Goal: Information Seeking & Learning: Learn about a topic

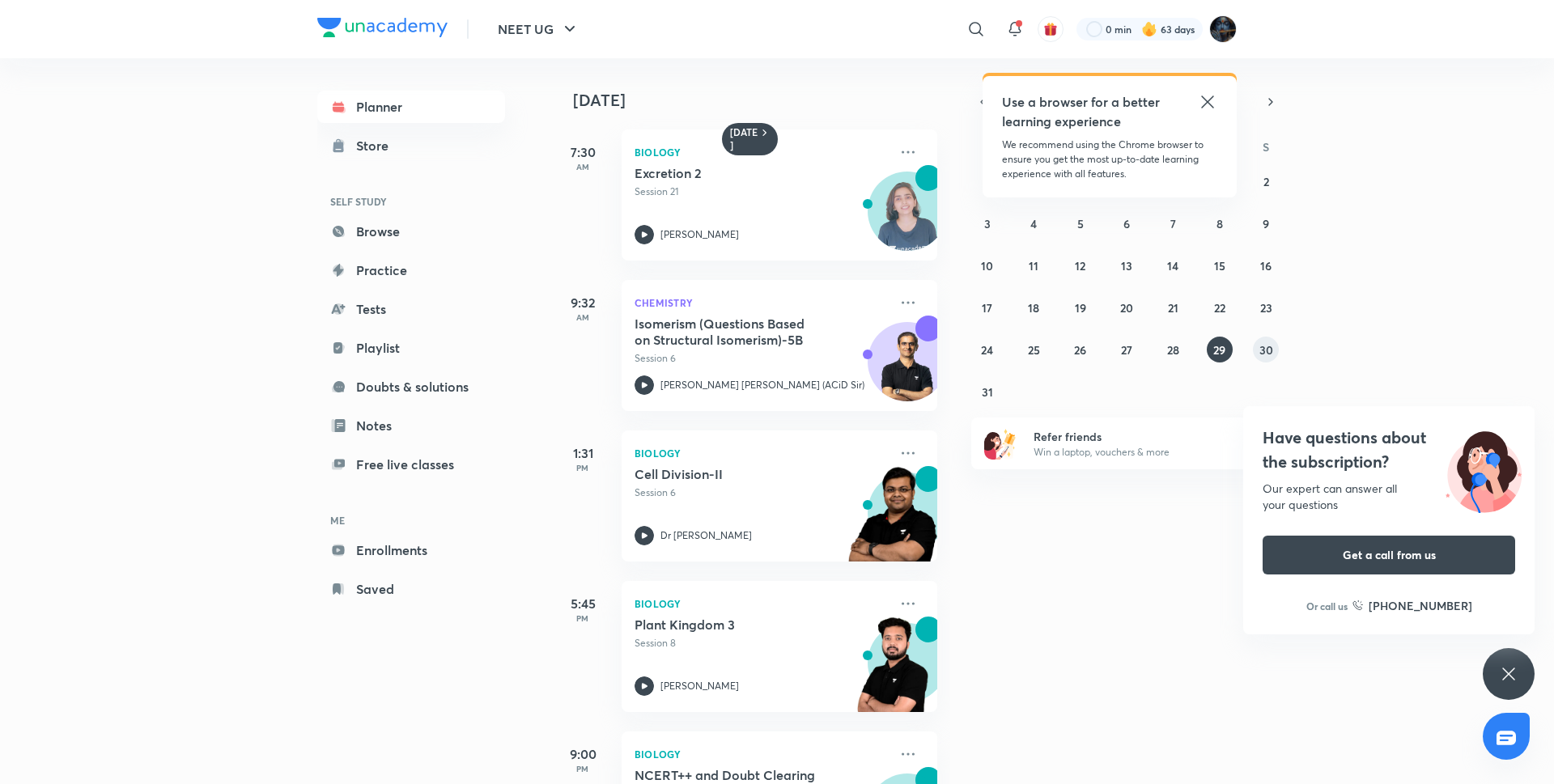
click at [1274, 355] on button "30" at bounding box center [1266, 350] width 26 height 26
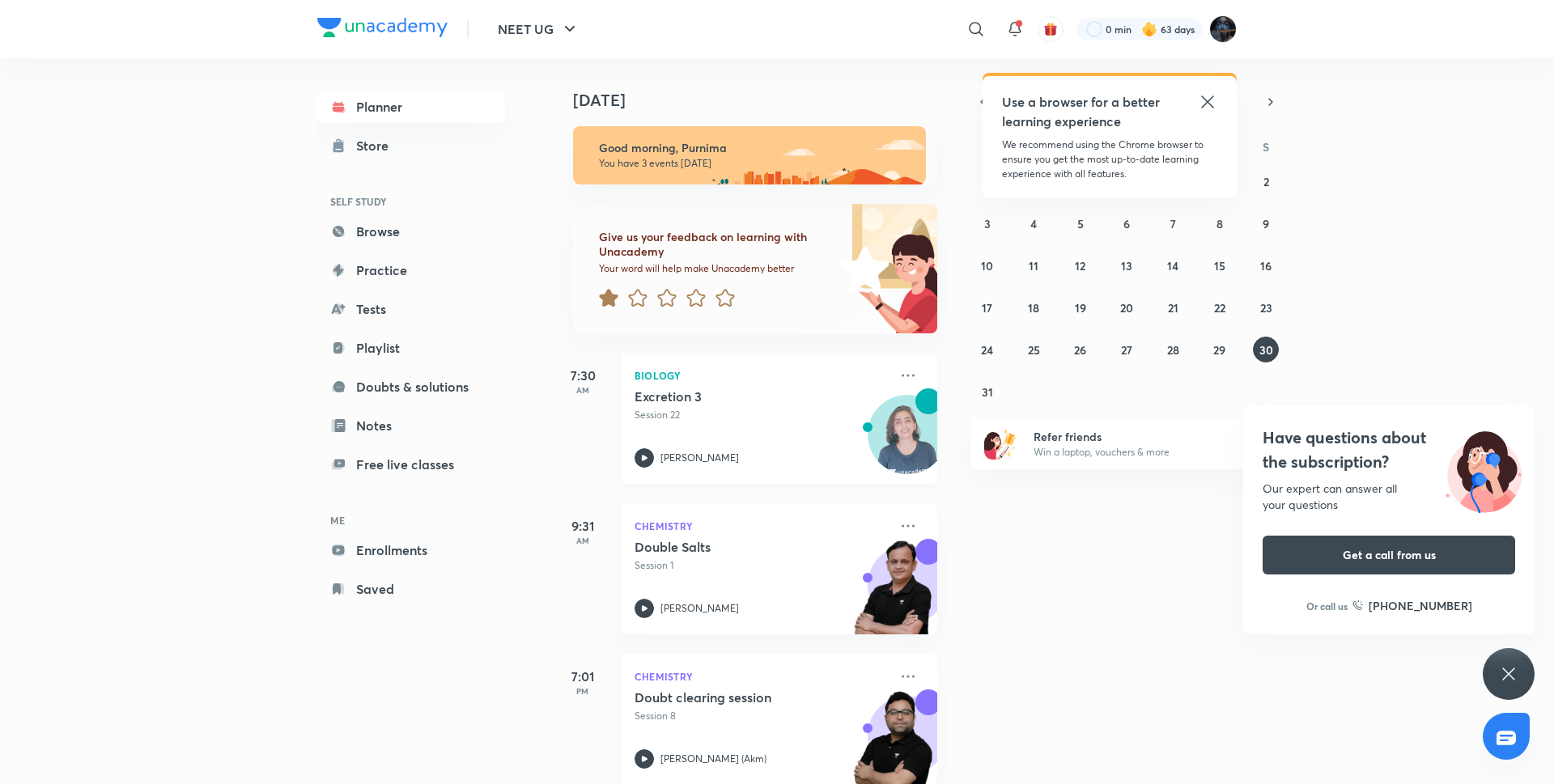
click at [644, 458] on icon at bounding box center [645, 458] width 6 height 6
